Goal: Transaction & Acquisition: Obtain resource

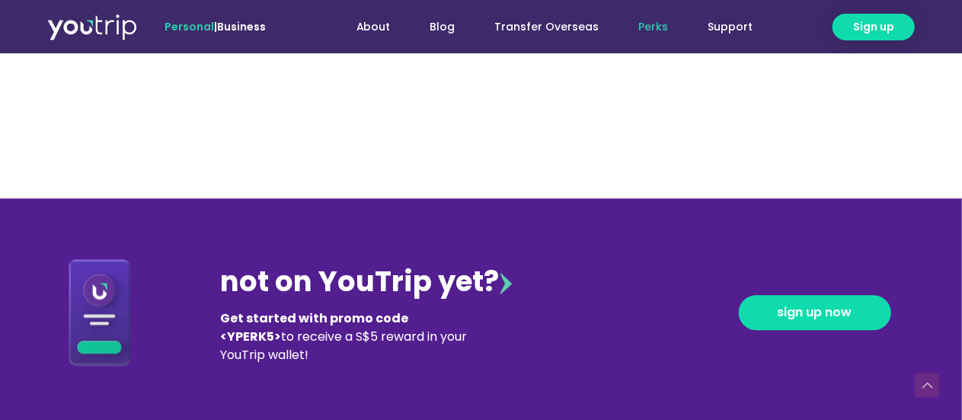
scroll to position [1537, 0]
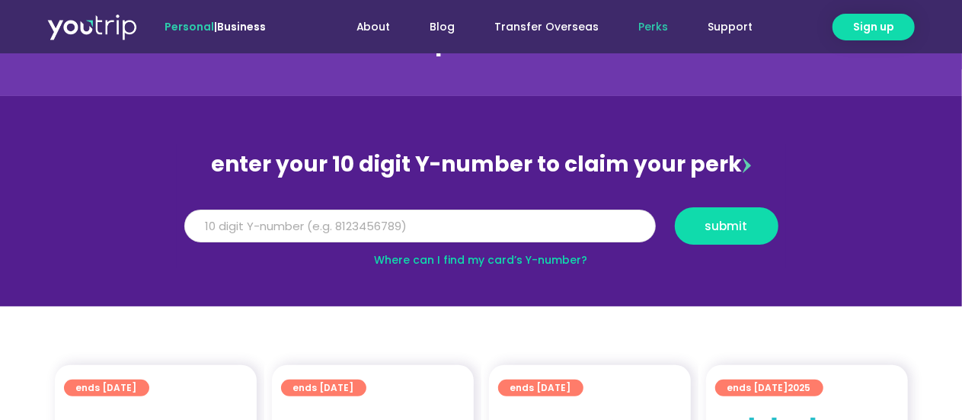
click at [473, 222] on input "Y Number" at bounding box center [420, 227] width 472 height 34
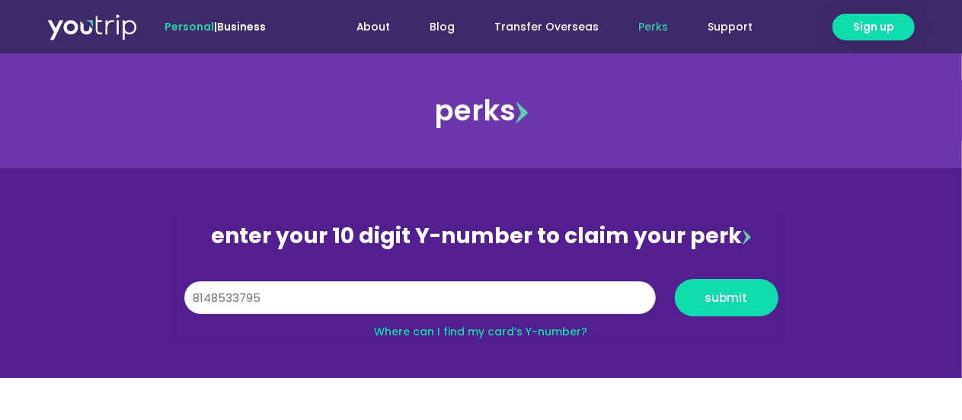
type input "8148533795"
click at [675, 279] on button "submit" at bounding box center [727, 297] width 104 height 37
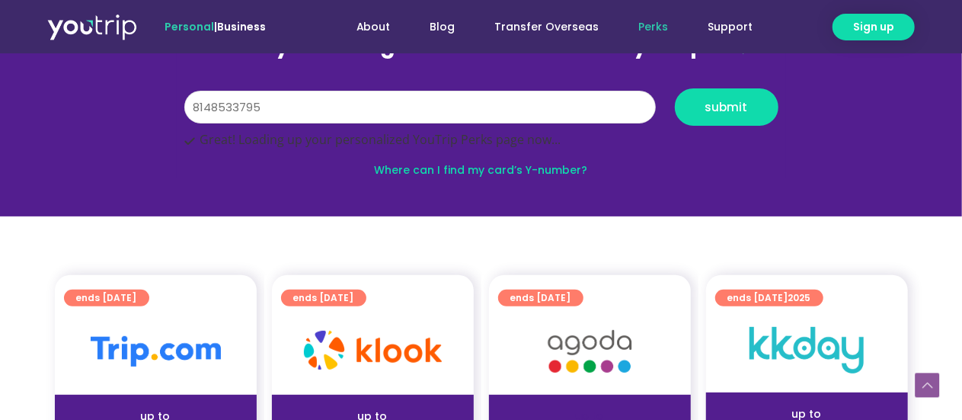
scroll to position [338, 0]
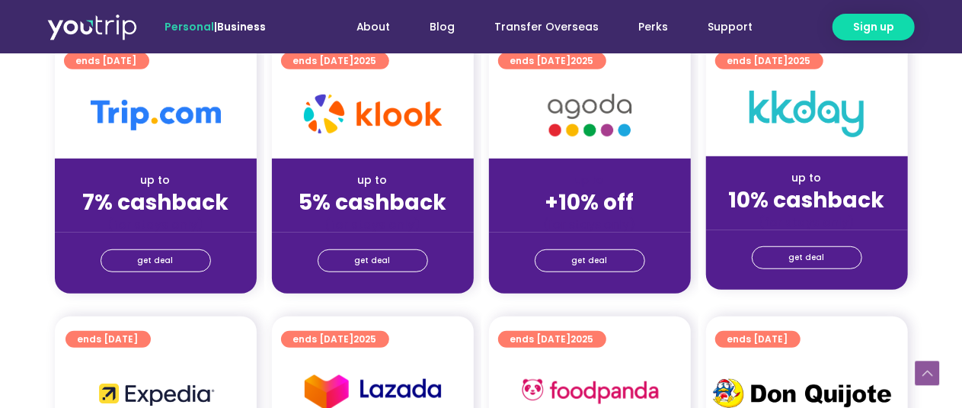
scroll to position [420, 0]
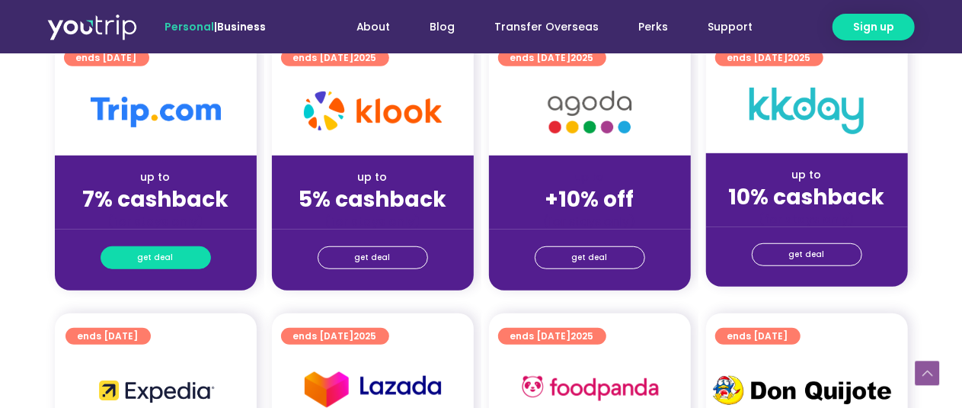
click at [133, 258] on link "get deal" at bounding box center [156, 257] width 110 height 23
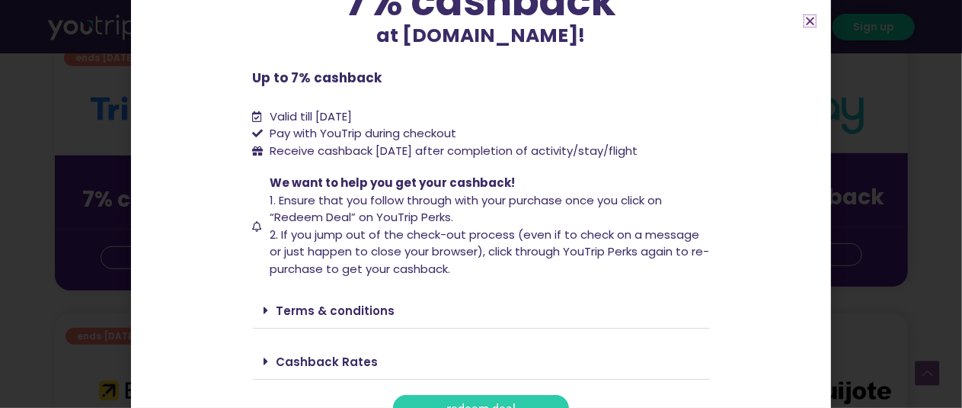
scroll to position [149, 0]
click at [312, 351] on div "Cashback Rates" at bounding box center [481, 361] width 457 height 36
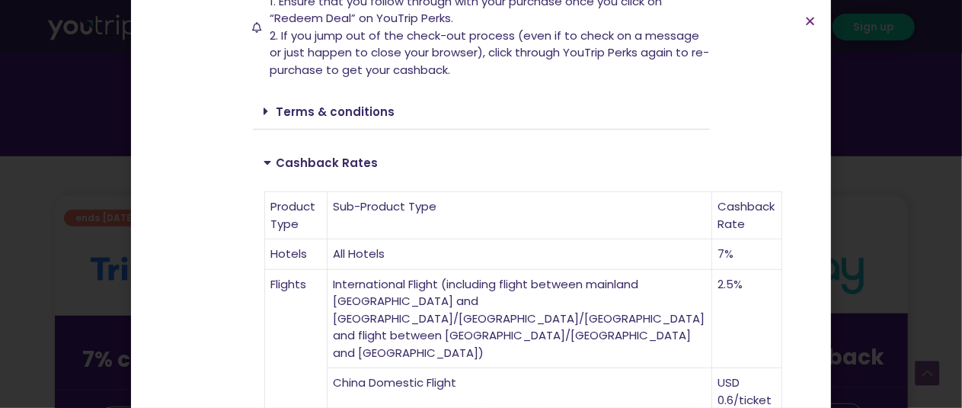
scroll to position [348, 0]
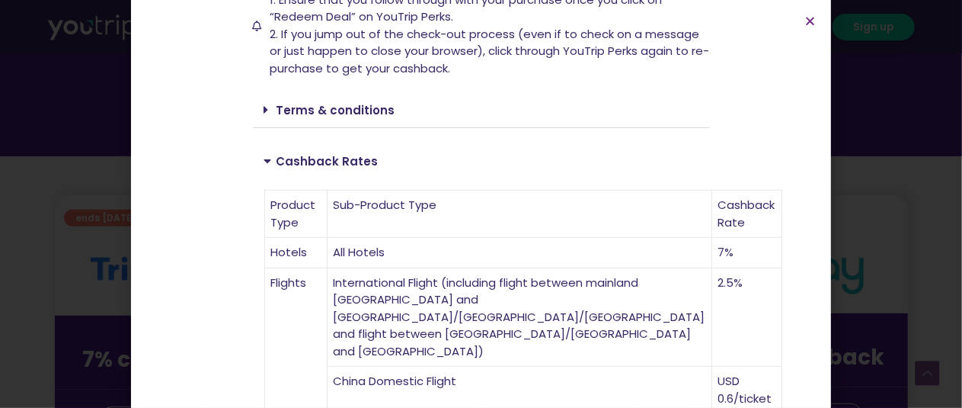
click at [49, 205] on div "Up to 7% cashback at Trip.com! Up to 7% cashback at Trip.com! Up to 7% cashback…" at bounding box center [481, 204] width 962 height 408
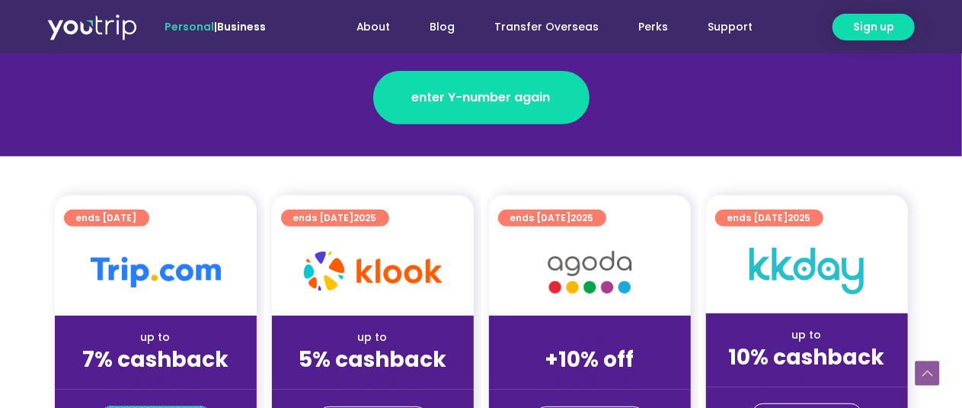
scroll to position [280, 0]
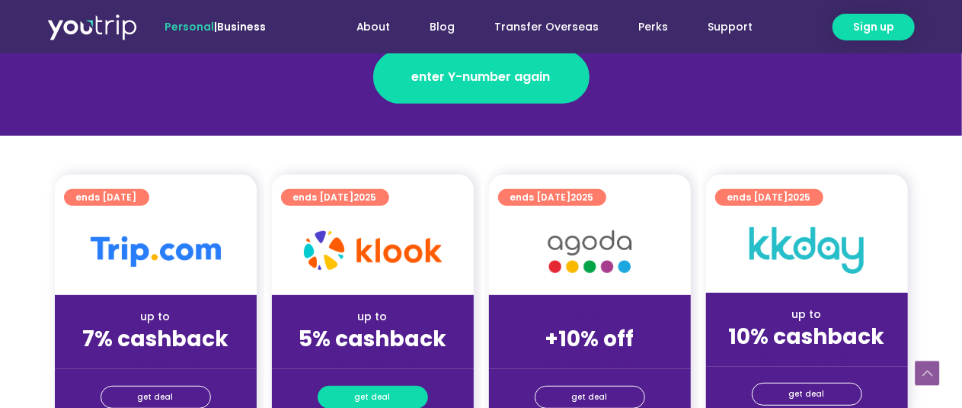
click at [382, 397] on span "get deal" at bounding box center [373, 396] width 36 height 21
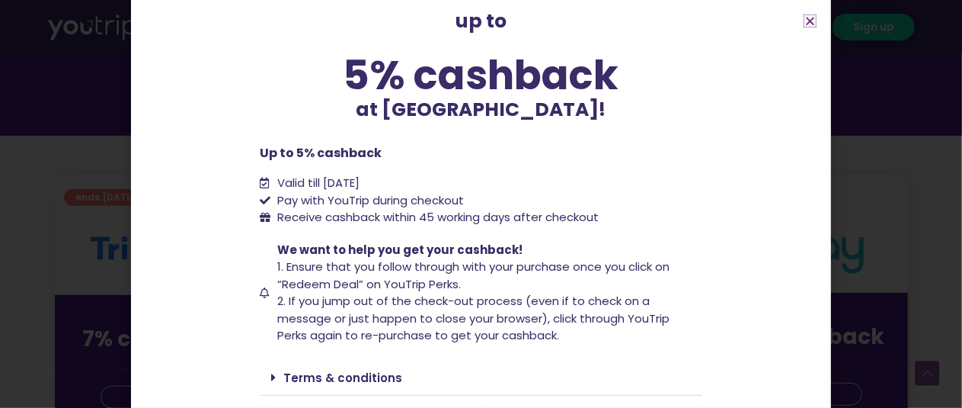
scroll to position [136, 0]
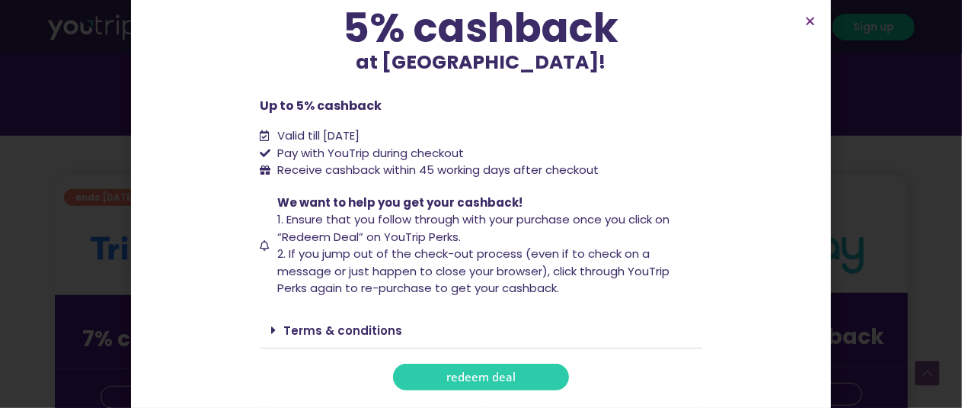
click at [376, 343] on div "Terms & conditions" at bounding box center [482, 330] width 442 height 36
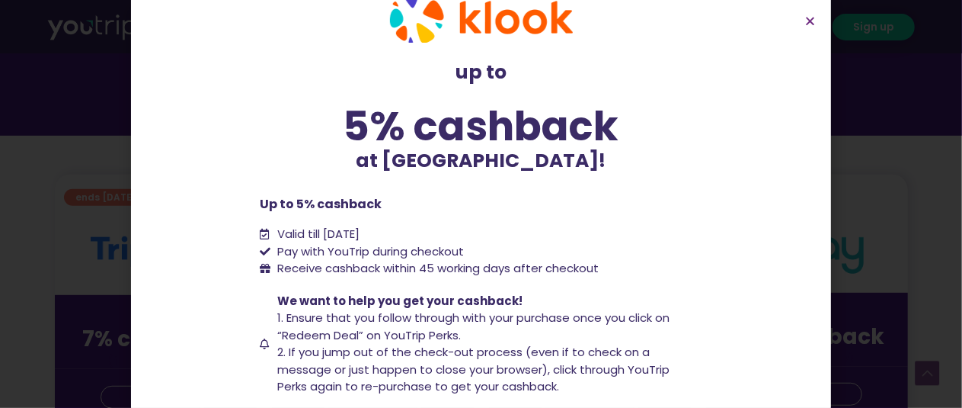
scroll to position [37, 0]
click at [918, 229] on div "up to 5% cashback at Klook! up to 5% cashback at Klook! Up to 5% cashback Valid…" at bounding box center [481, 204] width 962 height 408
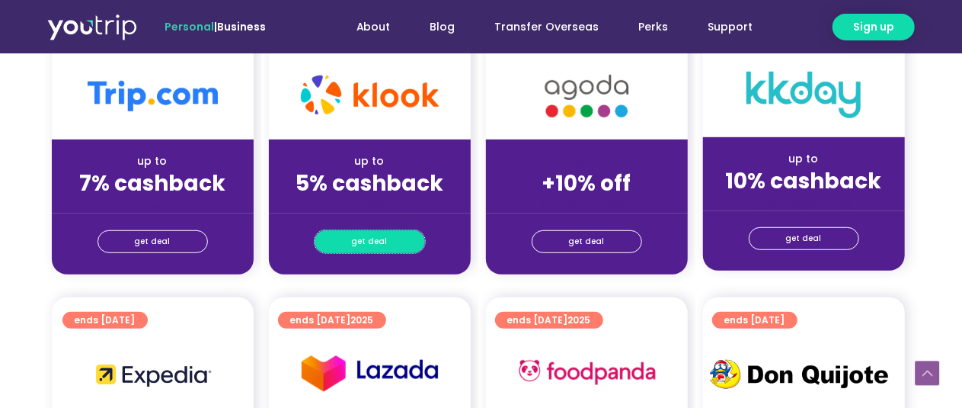
scroll to position [398, 8]
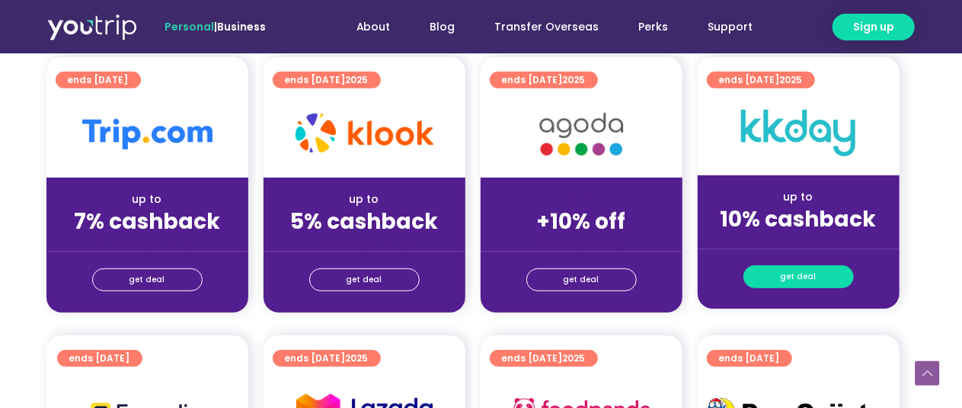
click at [766, 269] on link "get deal" at bounding box center [799, 276] width 110 height 23
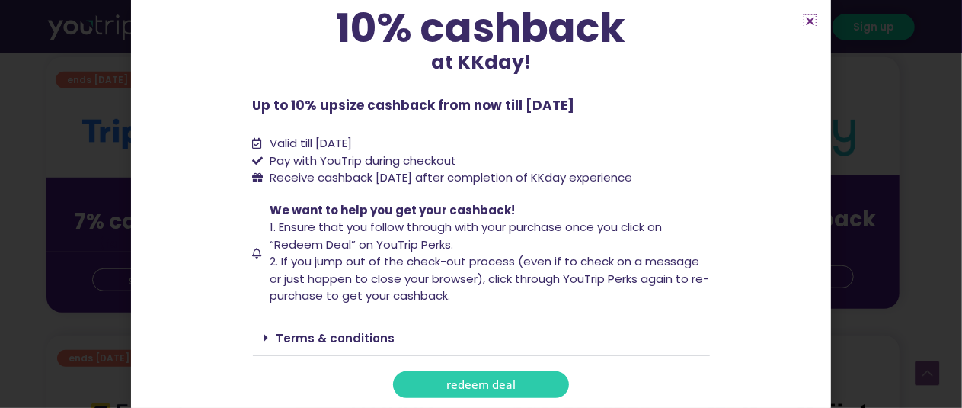
scroll to position [0, 0]
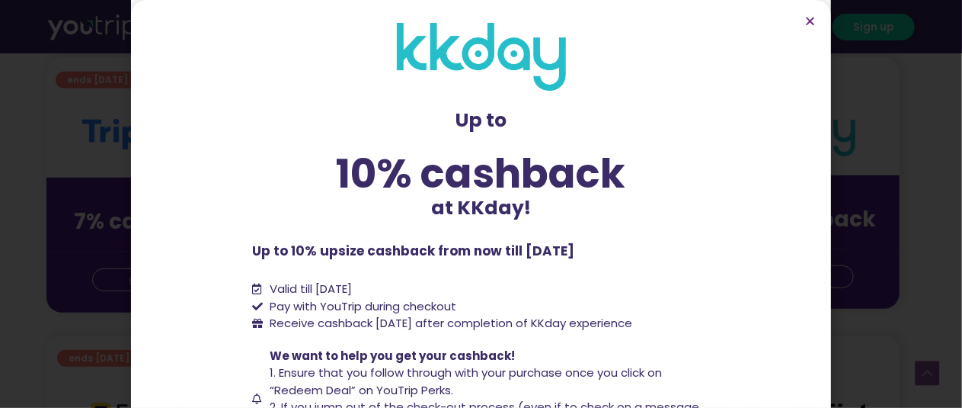
click at [901, 244] on div "Up to 10% cashback at KKday! Up to 10% cashback at KKday! Up to 10% upsize cash…" at bounding box center [481, 204] width 962 height 408
